Goal: Information Seeking & Learning: Learn about a topic

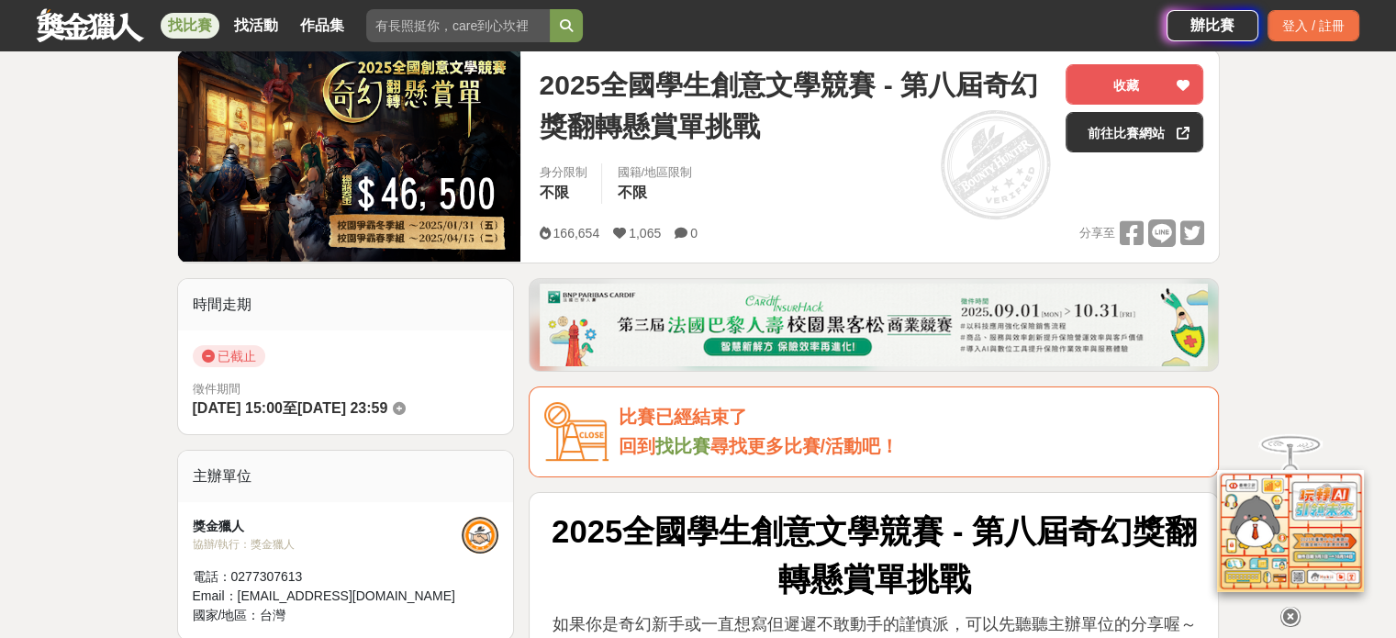
scroll to position [367, 0]
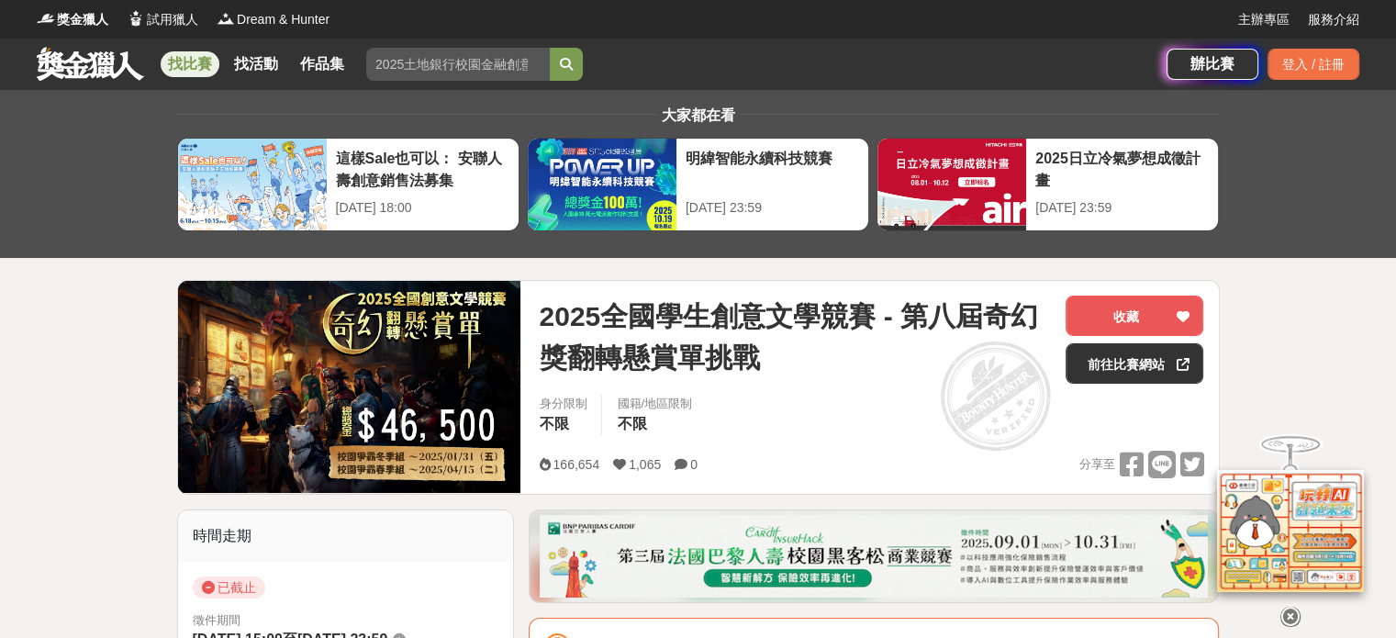
click at [79, 61] on link at bounding box center [90, 63] width 111 height 35
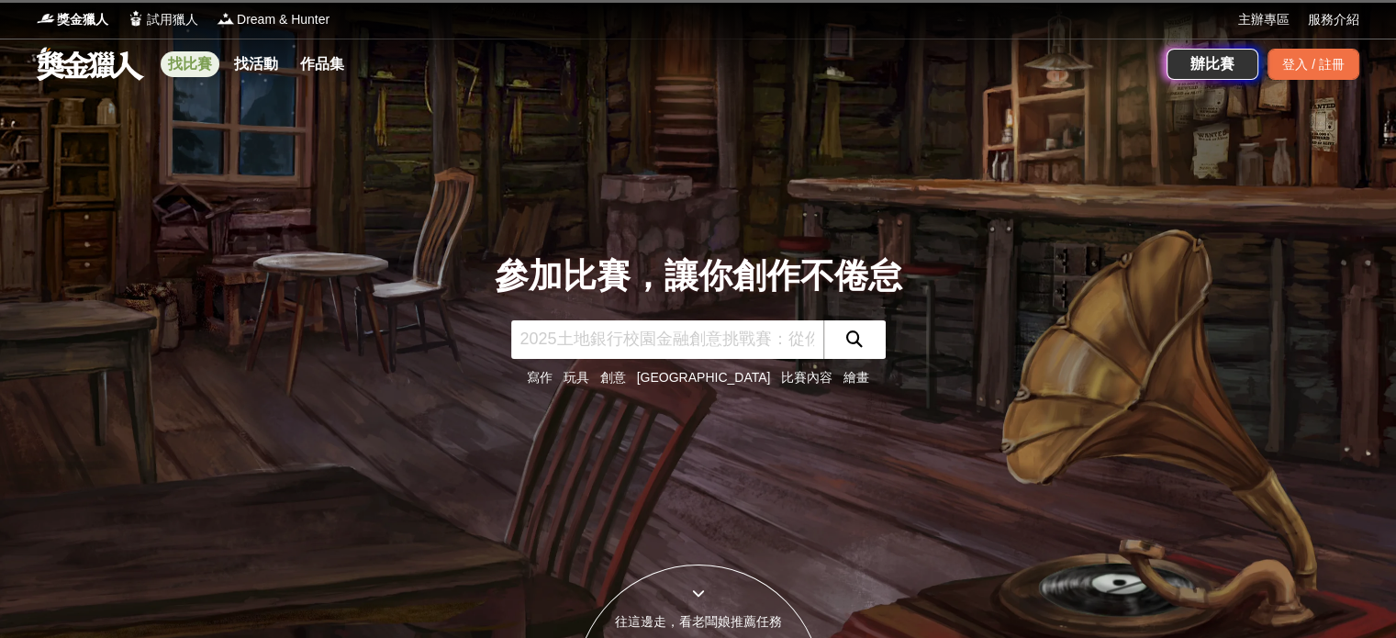
click at [191, 65] on link "找比賽" at bounding box center [190, 64] width 59 height 26
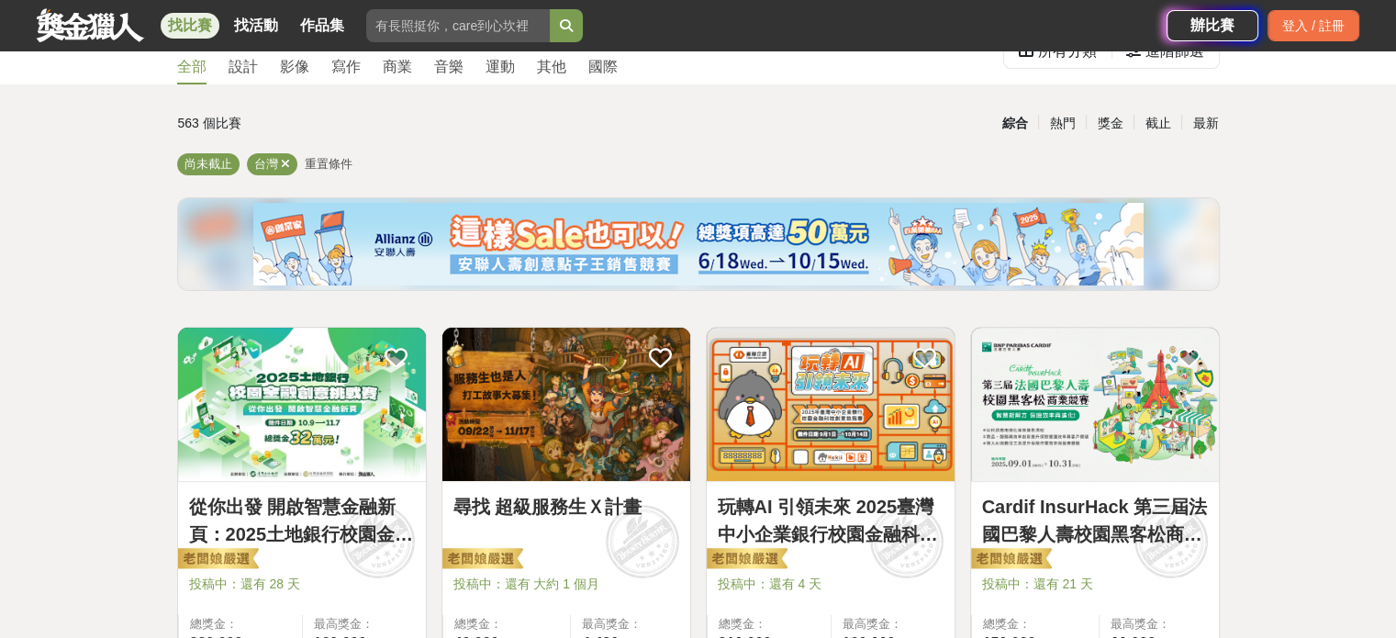
scroll to position [184, 0]
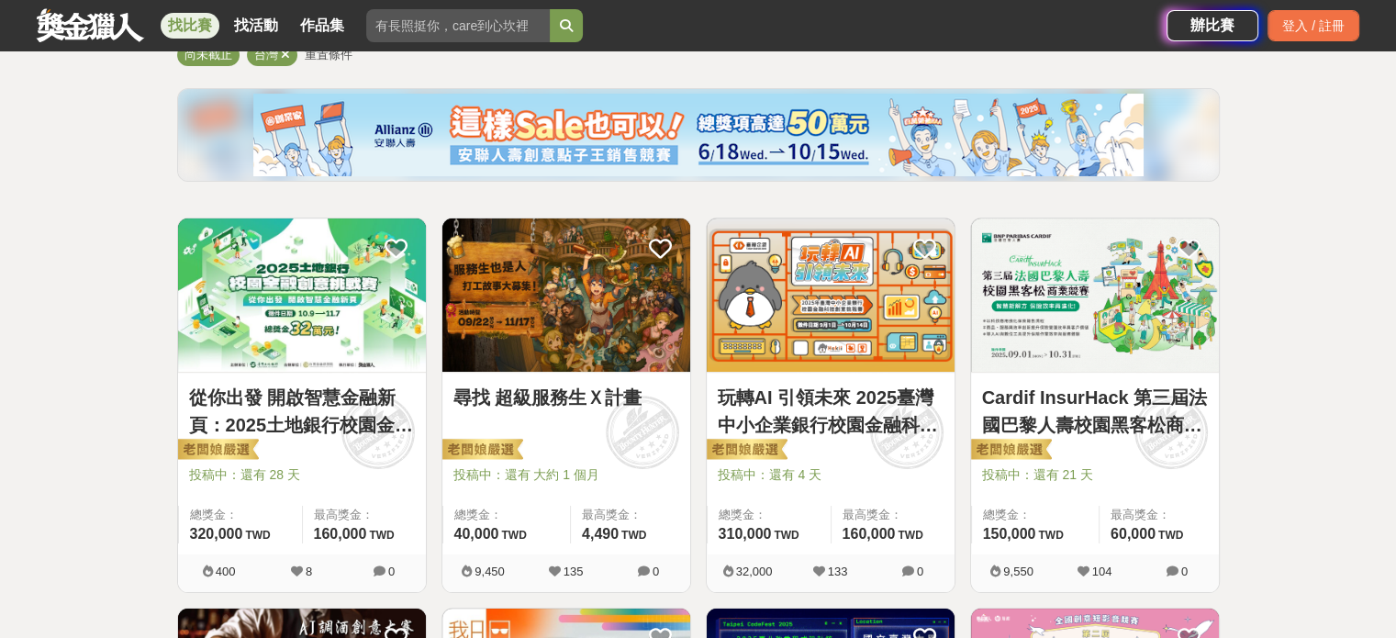
click at [851, 327] on img at bounding box center [831, 294] width 248 height 153
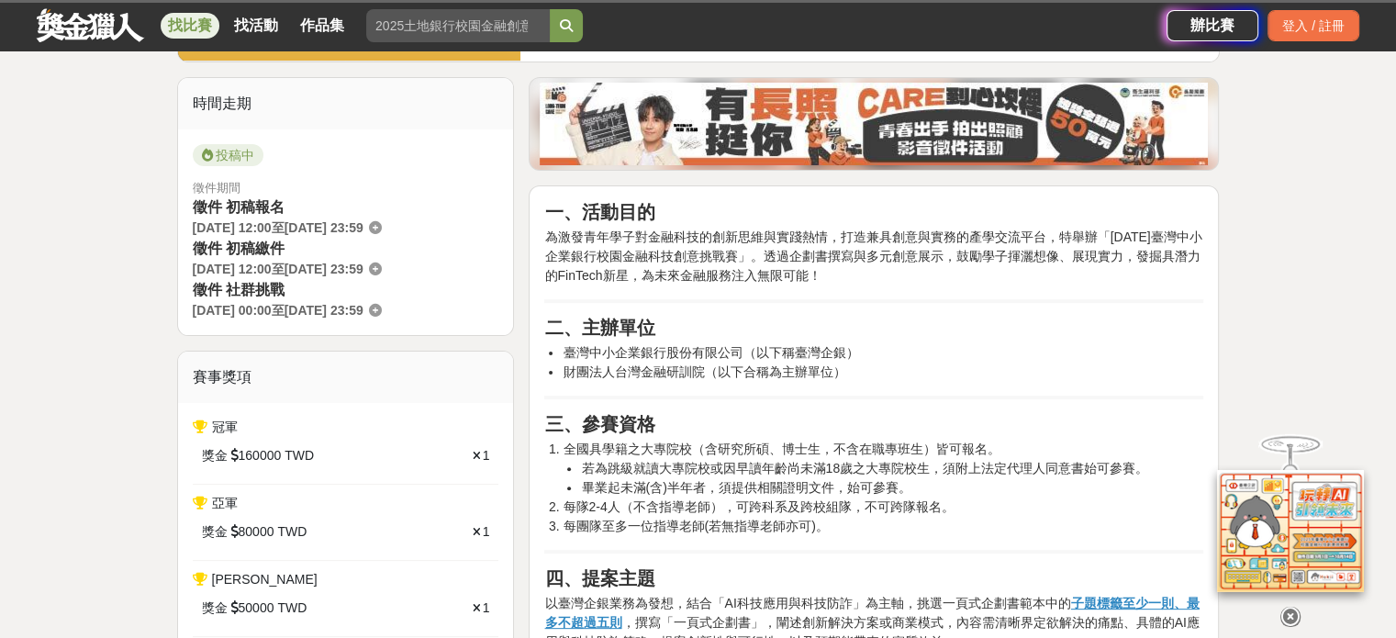
scroll to position [459, 0]
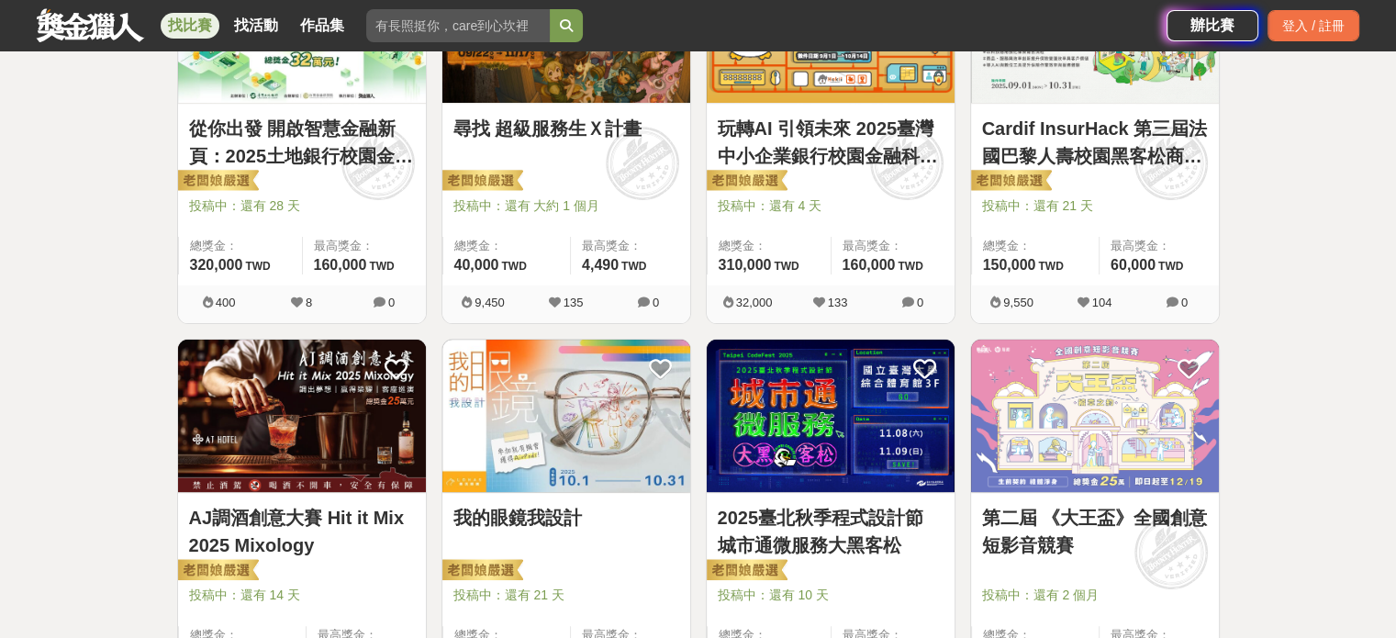
scroll to position [184, 0]
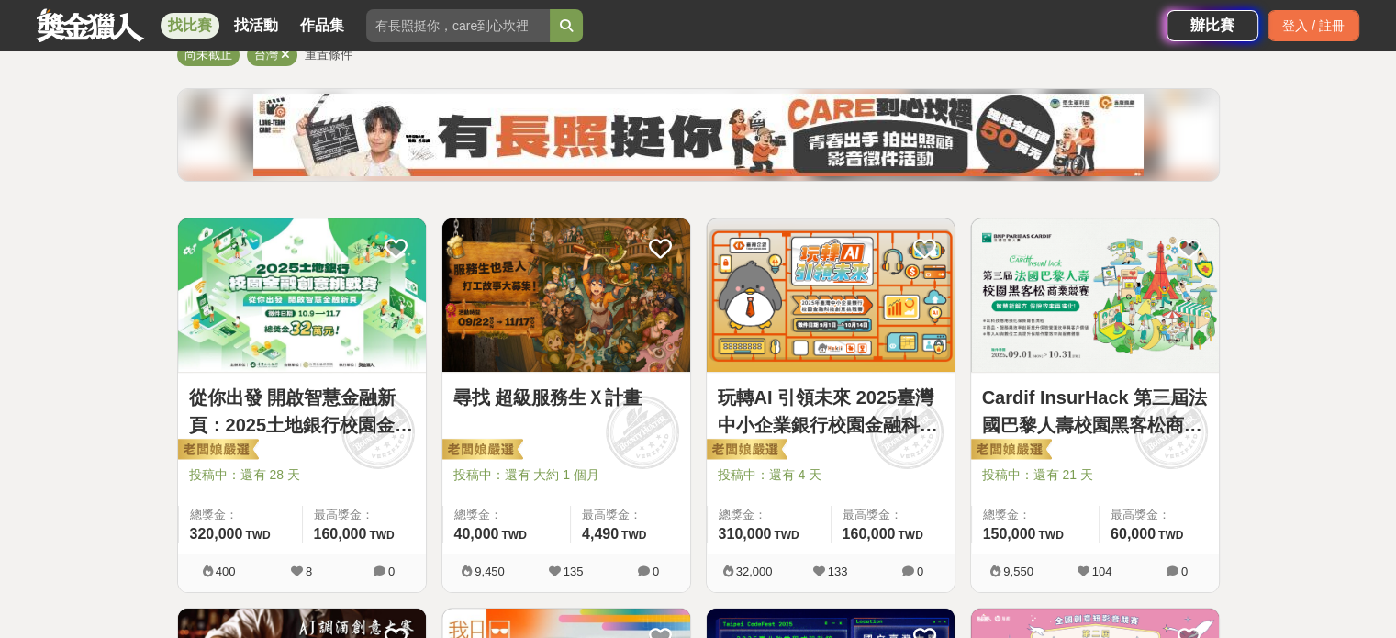
click at [545, 296] on img at bounding box center [566, 294] width 248 height 153
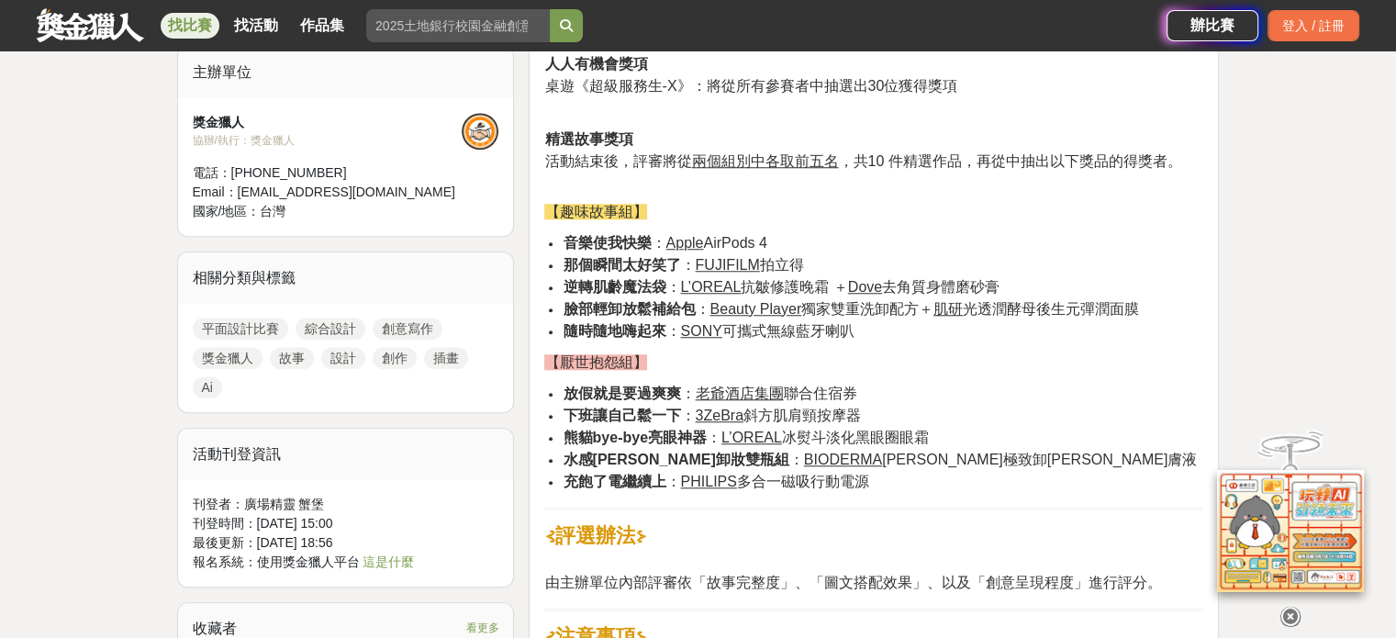
scroll to position [1560, 0]
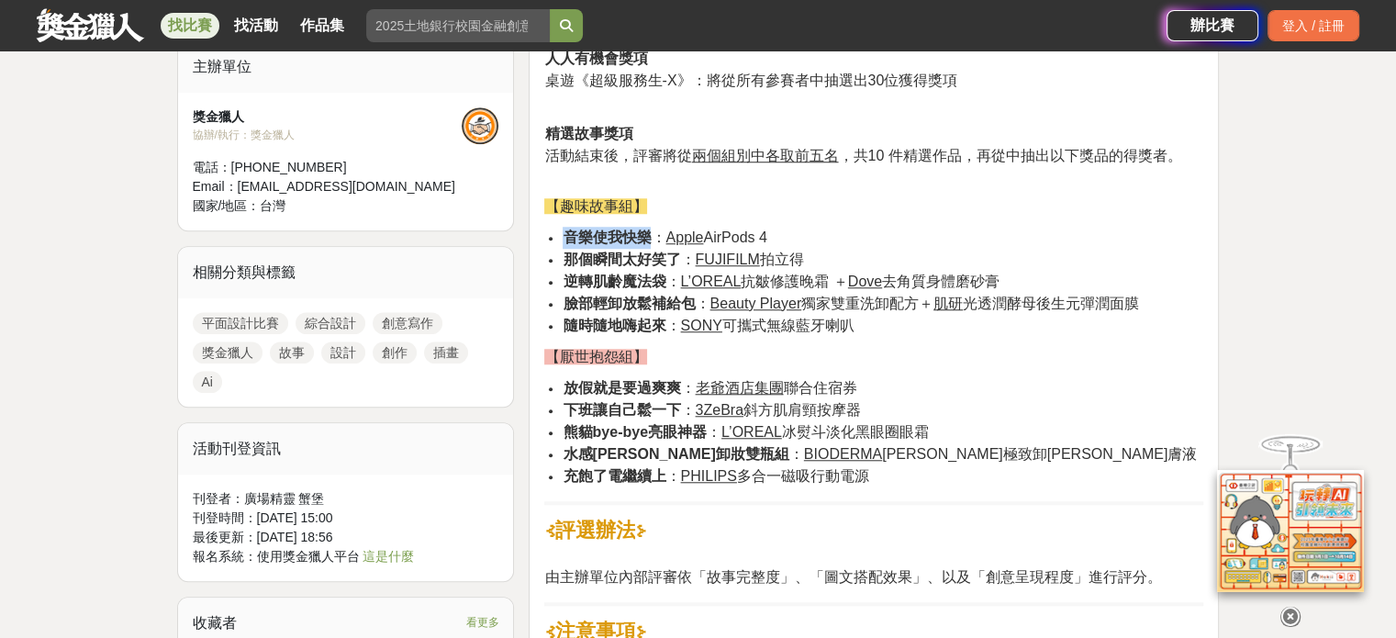
drag, startPoint x: 564, startPoint y: 233, endPoint x: 893, endPoint y: 212, distance: 330.1
click at [655, 232] on span "音樂使我快樂 ： Apple AirPods 4" at bounding box center [665, 237] width 204 height 16
click at [896, 212] on p "【趣味故事組】" at bounding box center [873, 206] width 659 height 22
drag, startPoint x: 566, startPoint y: 262, endPoint x: 733, endPoint y: 244, distance: 167.9
click at [731, 245] on ul "音樂使我快樂 ： Apple AirPods 4 那個瞬間太好笑了 ： FUJIFILM 拍立得 逆轉肌齡魔法袋 ： L’OREAL 抗皺修護晚霜 ＋ Dov…" at bounding box center [873, 282] width 659 height 110
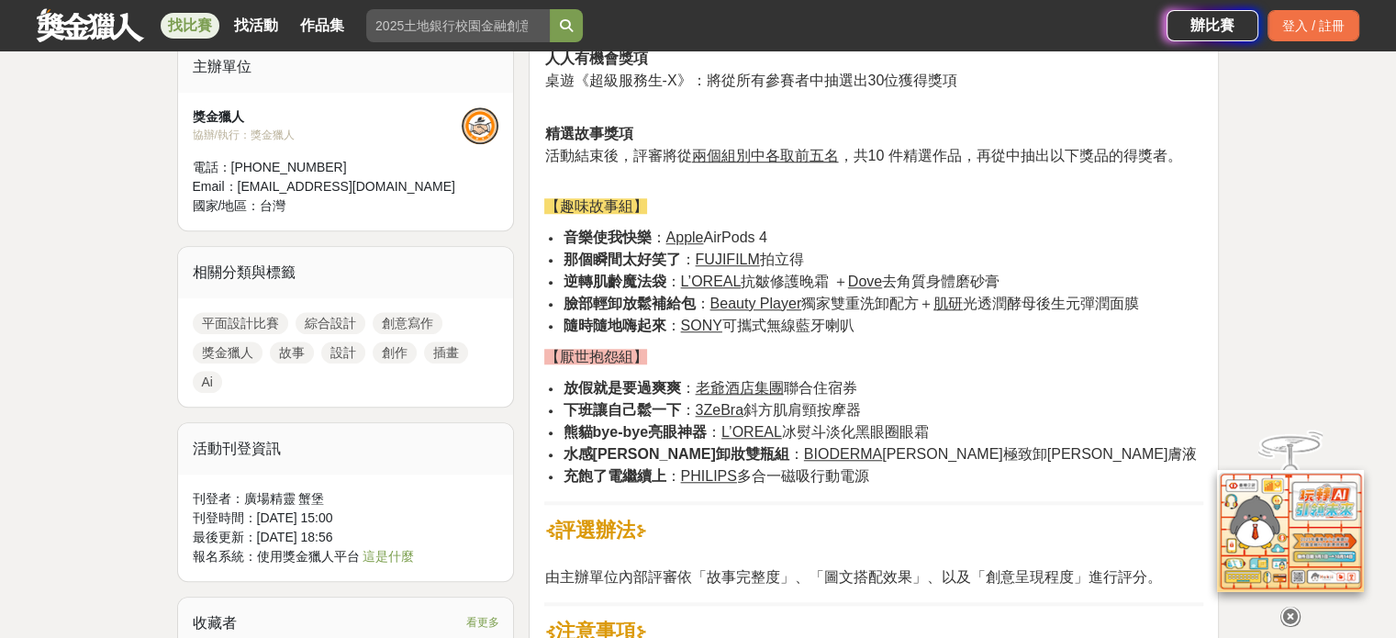
click at [962, 204] on p "【趣味故事組】" at bounding box center [873, 206] width 659 height 22
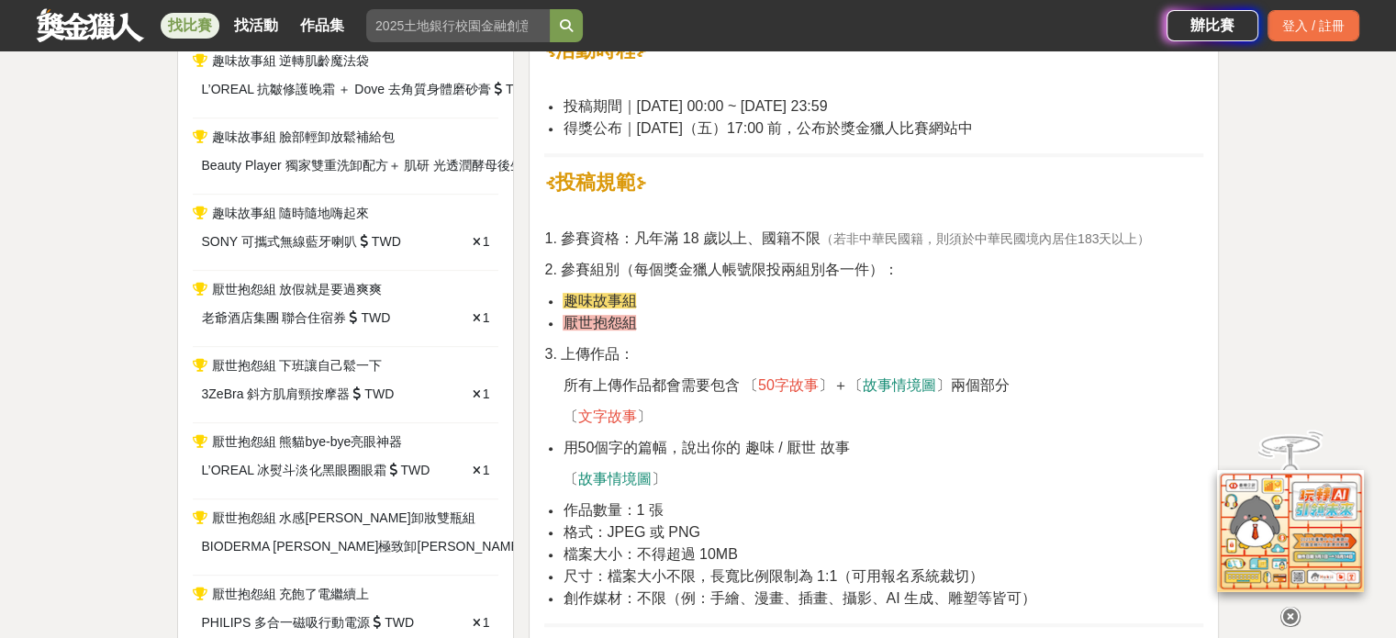
scroll to position [918, 0]
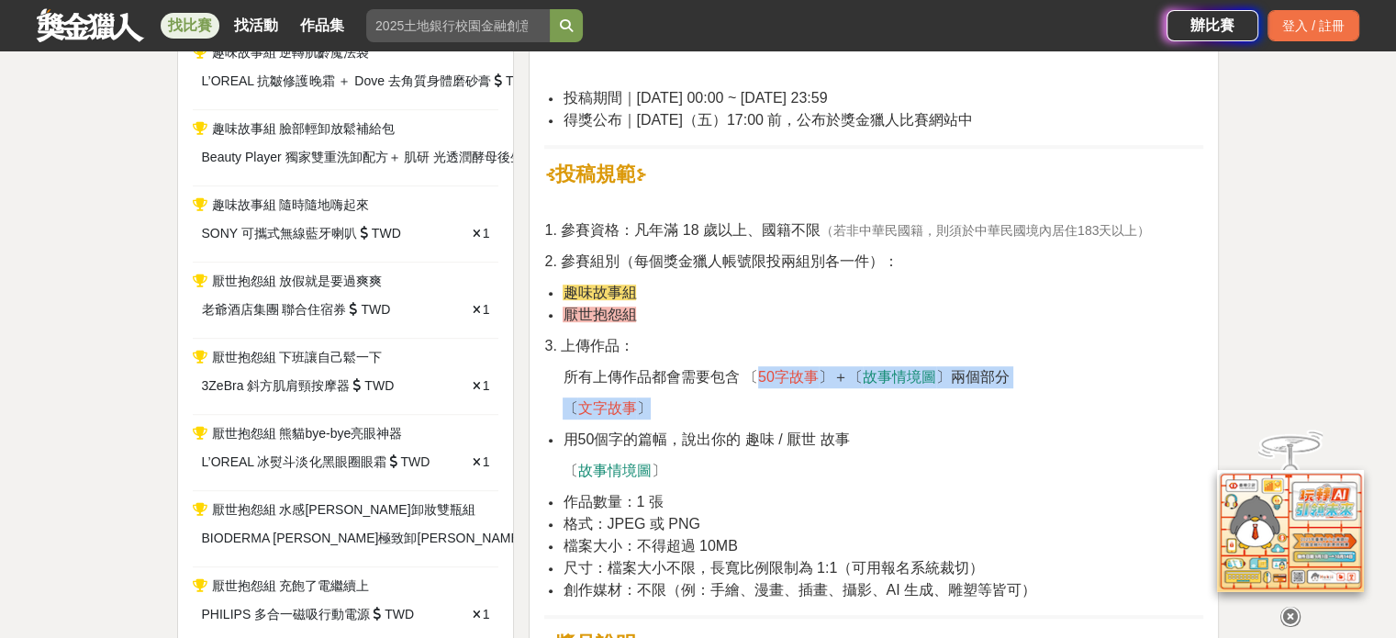
drag, startPoint x: 755, startPoint y: 377, endPoint x: 849, endPoint y: 392, distance: 94.8
click at [858, 403] on p "〔 文字故事 〕" at bounding box center [883, 408] width 641 height 22
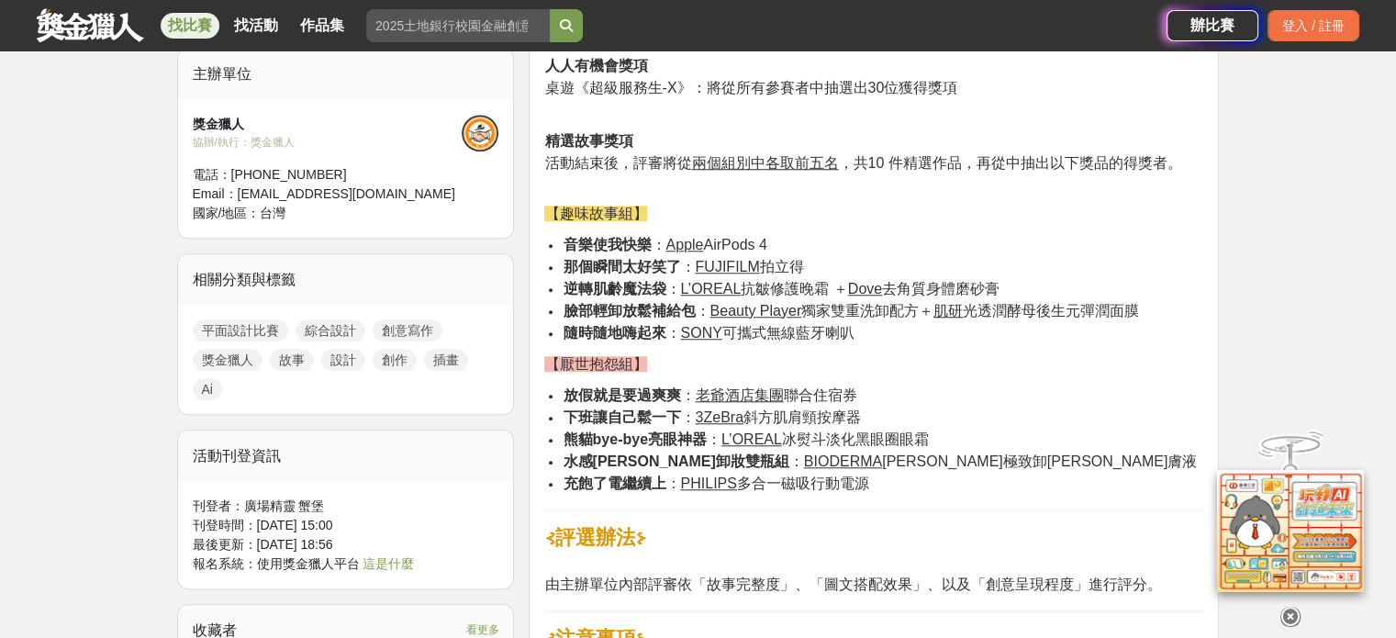
scroll to position [1652, 0]
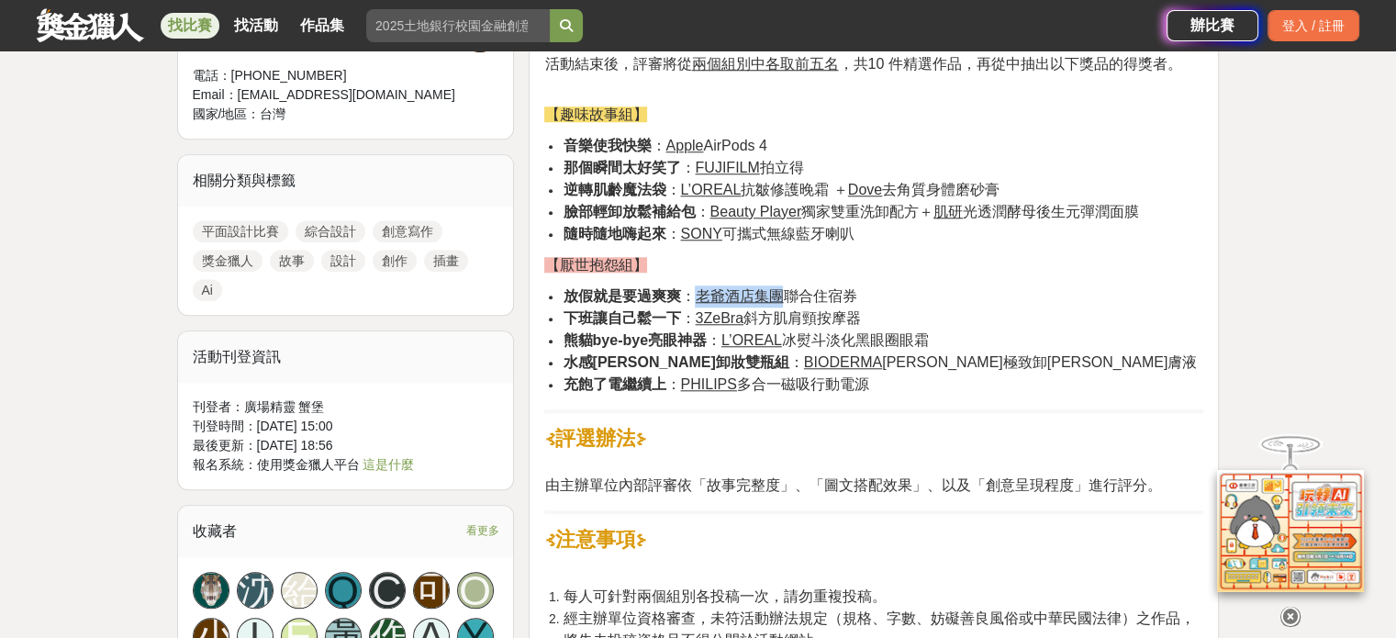
drag, startPoint x: 715, startPoint y: 296, endPoint x: 781, endPoint y: 301, distance: 66.2
click at [781, 301] on span "放假就是要過爽爽 ： 老爺酒店集團 聯合住宿券" at bounding box center [710, 296] width 294 height 16
click at [917, 304] on li "放假就是要過爽爽 ： 老爺酒店集團 聯合住宿券" at bounding box center [883, 296] width 641 height 22
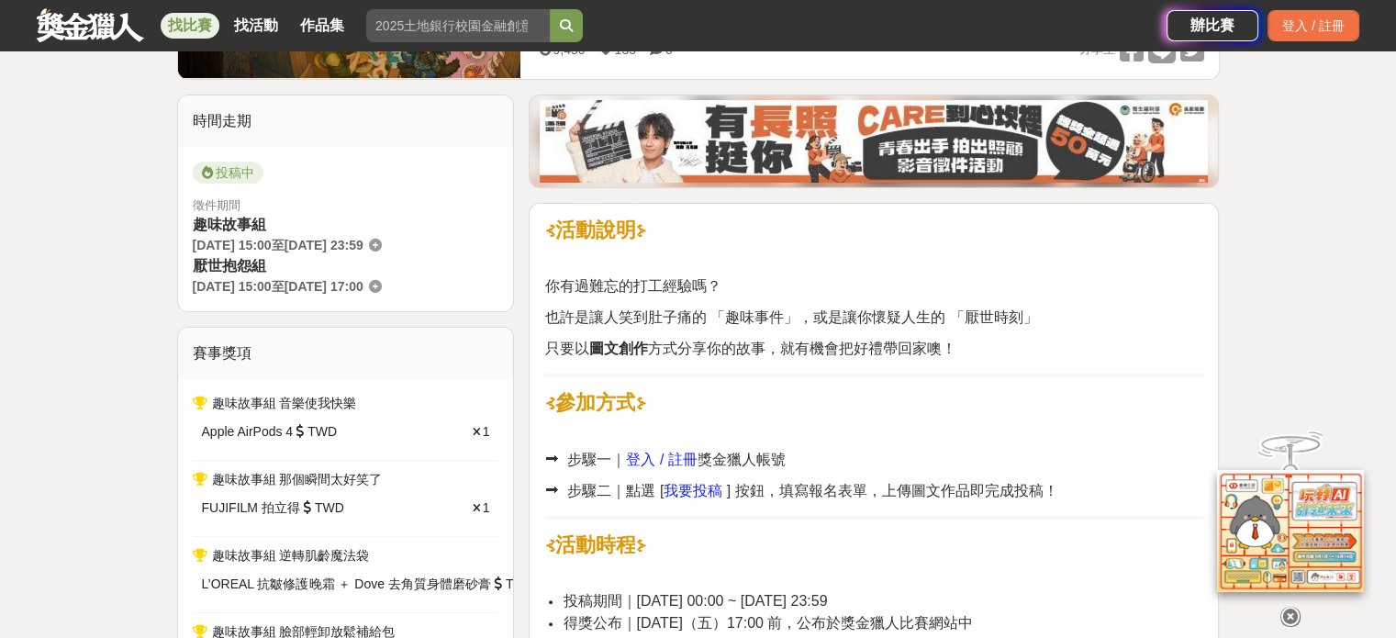
scroll to position [0, 0]
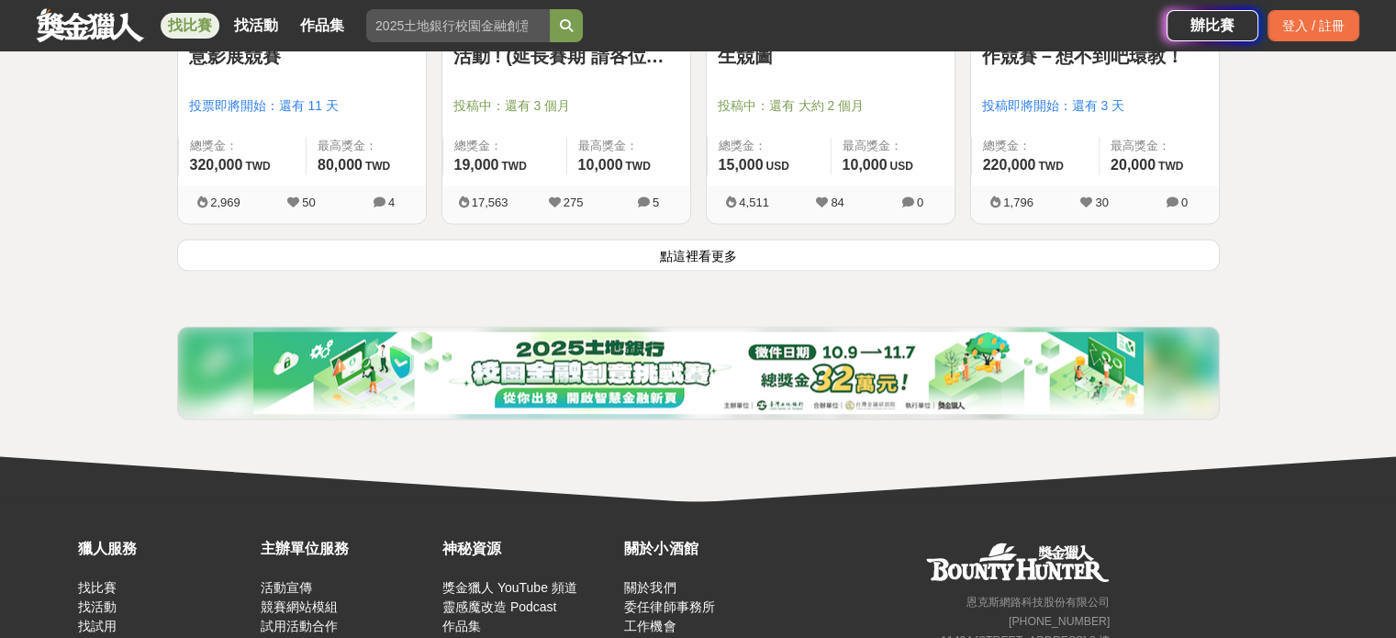
scroll to position [2618, 0]
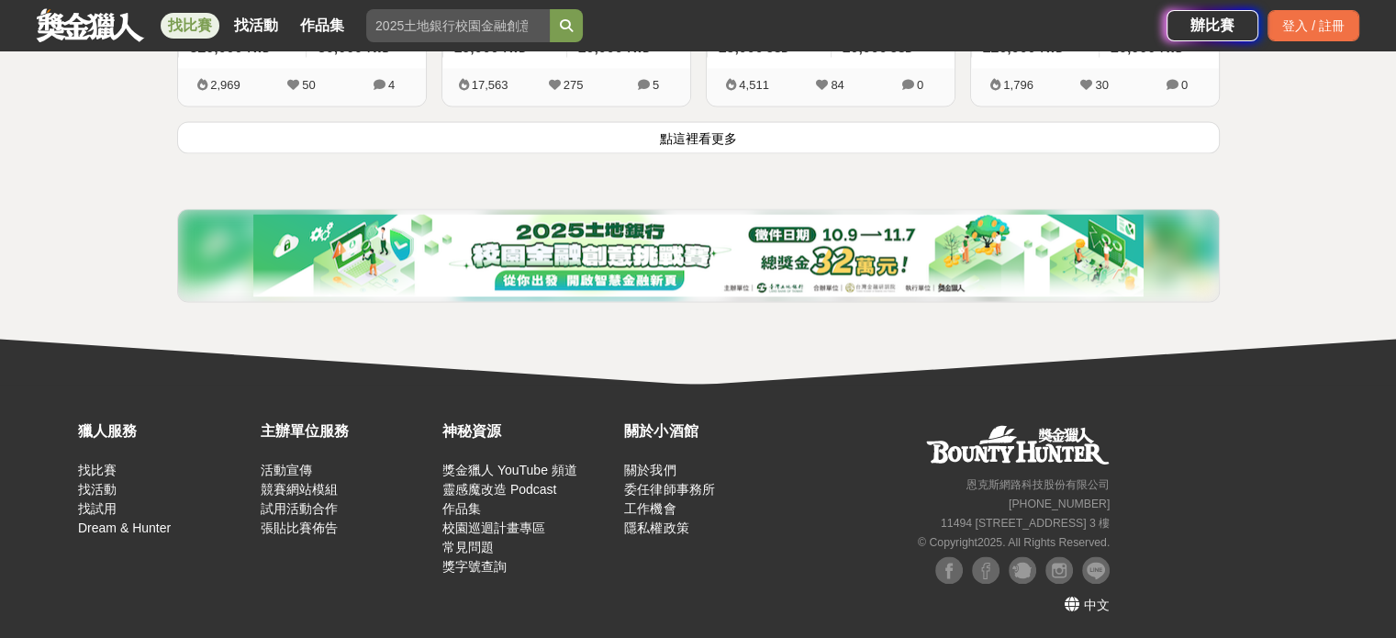
click at [731, 134] on button "點這裡看更多" at bounding box center [698, 137] width 1043 height 32
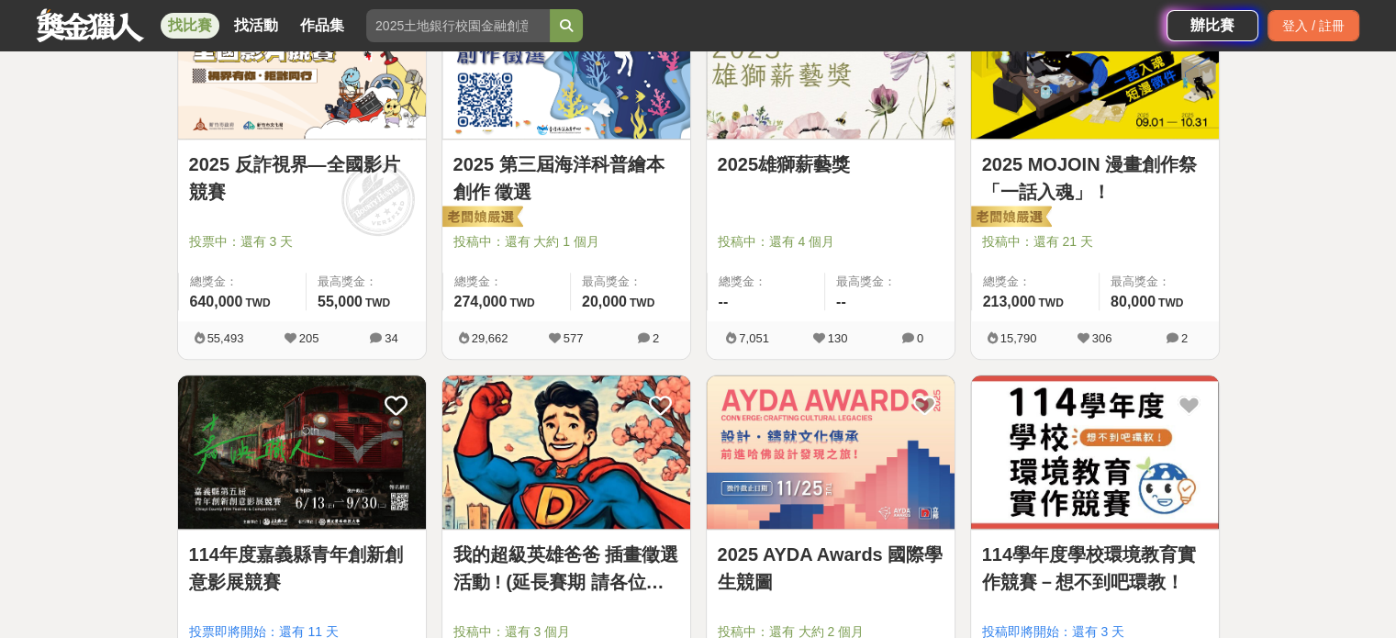
scroll to position [1884, 0]
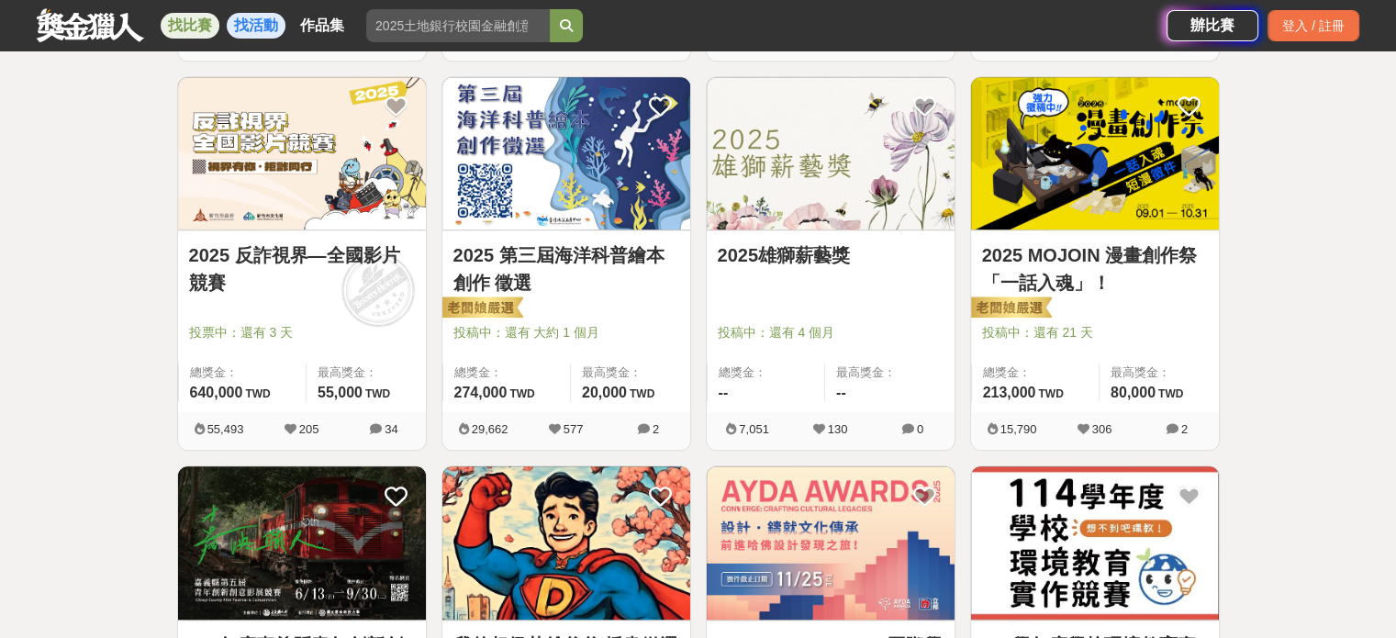
click at [264, 27] on link "找活動" at bounding box center [256, 26] width 59 height 26
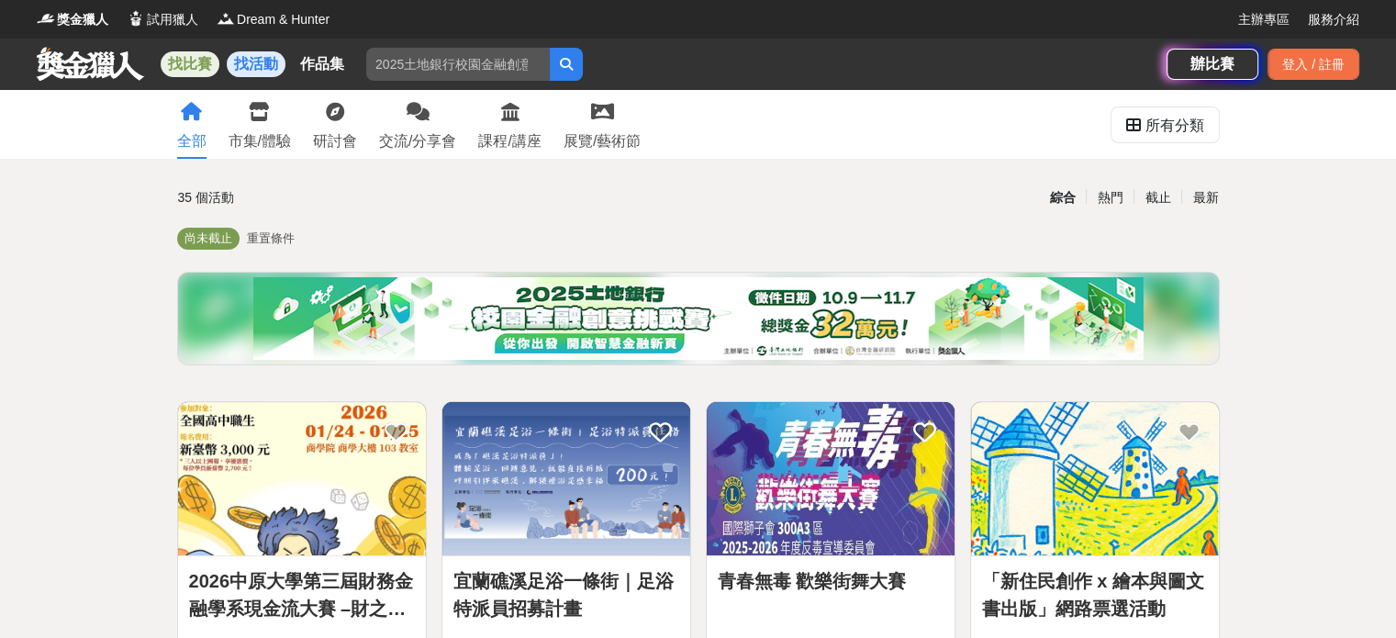
click at [198, 71] on link "找比賽" at bounding box center [190, 64] width 59 height 26
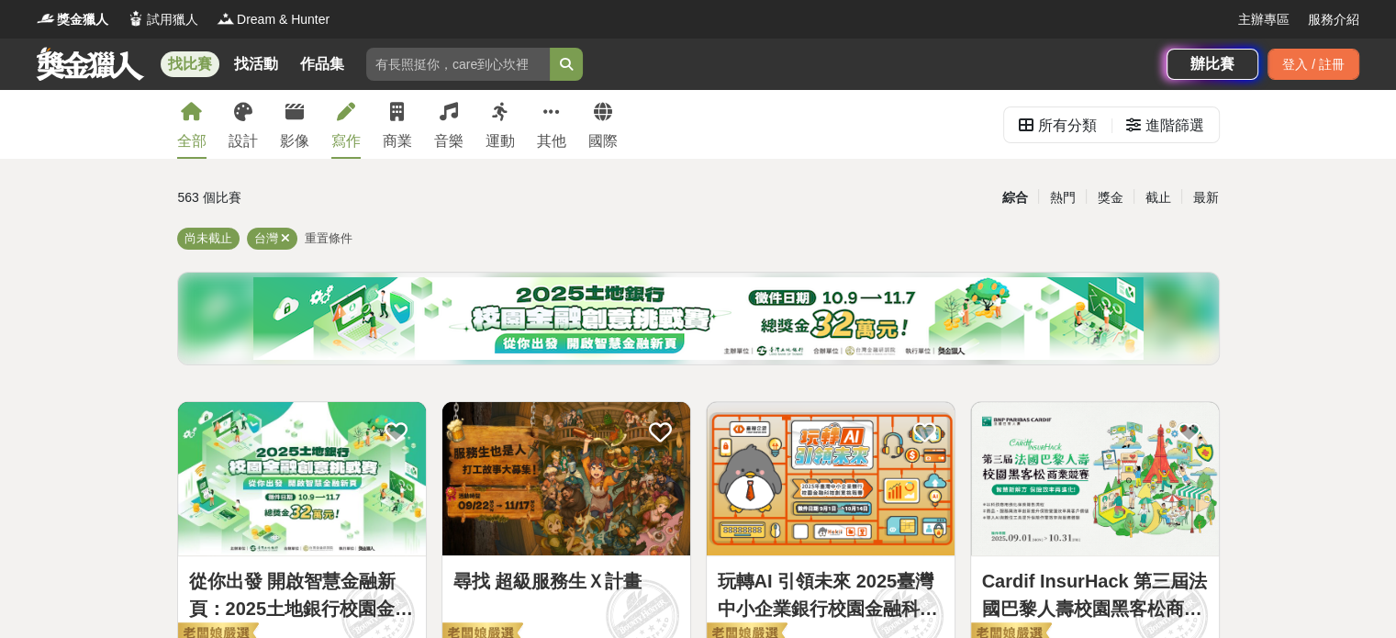
click at [341, 117] on icon at bounding box center [346, 112] width 18 height 18
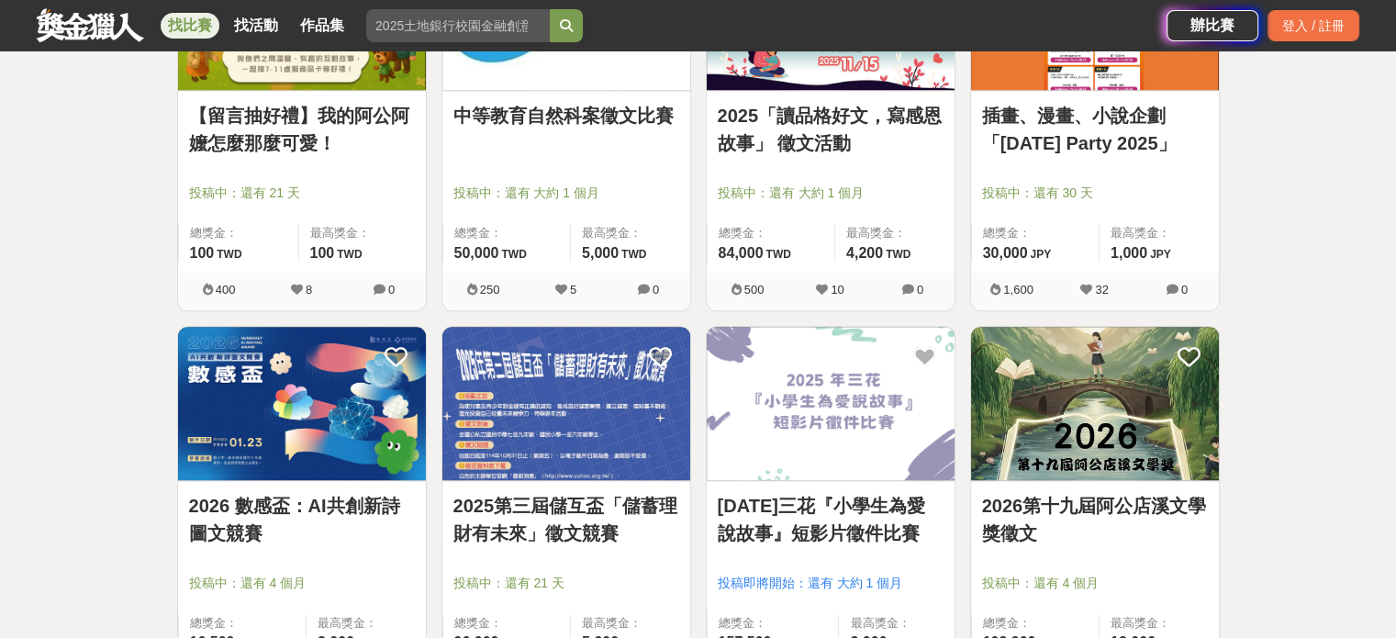
scroll to position [2294, 0]
